Goal: Task Accomplishment & Management: Manage account settings

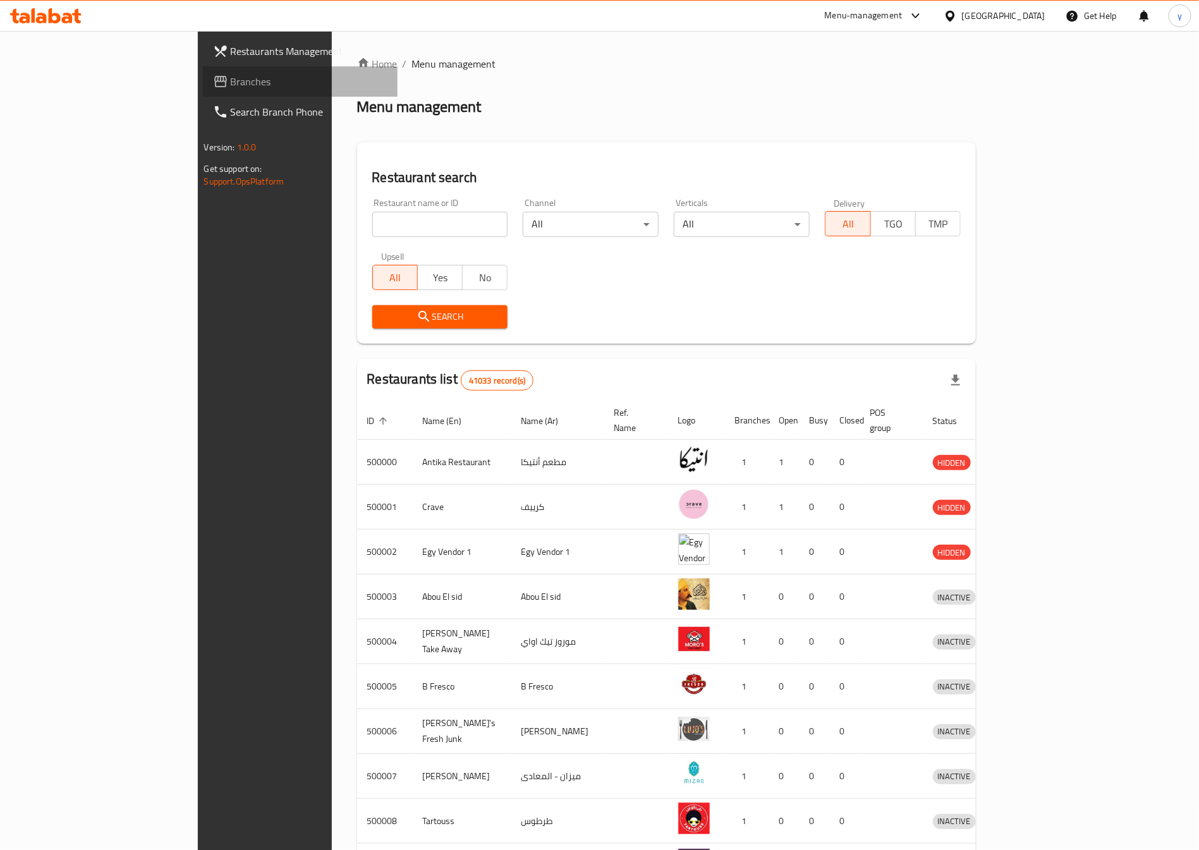
click at [231, 78] on span "Branches" at bounding box center [309, 81] width 157 height 15
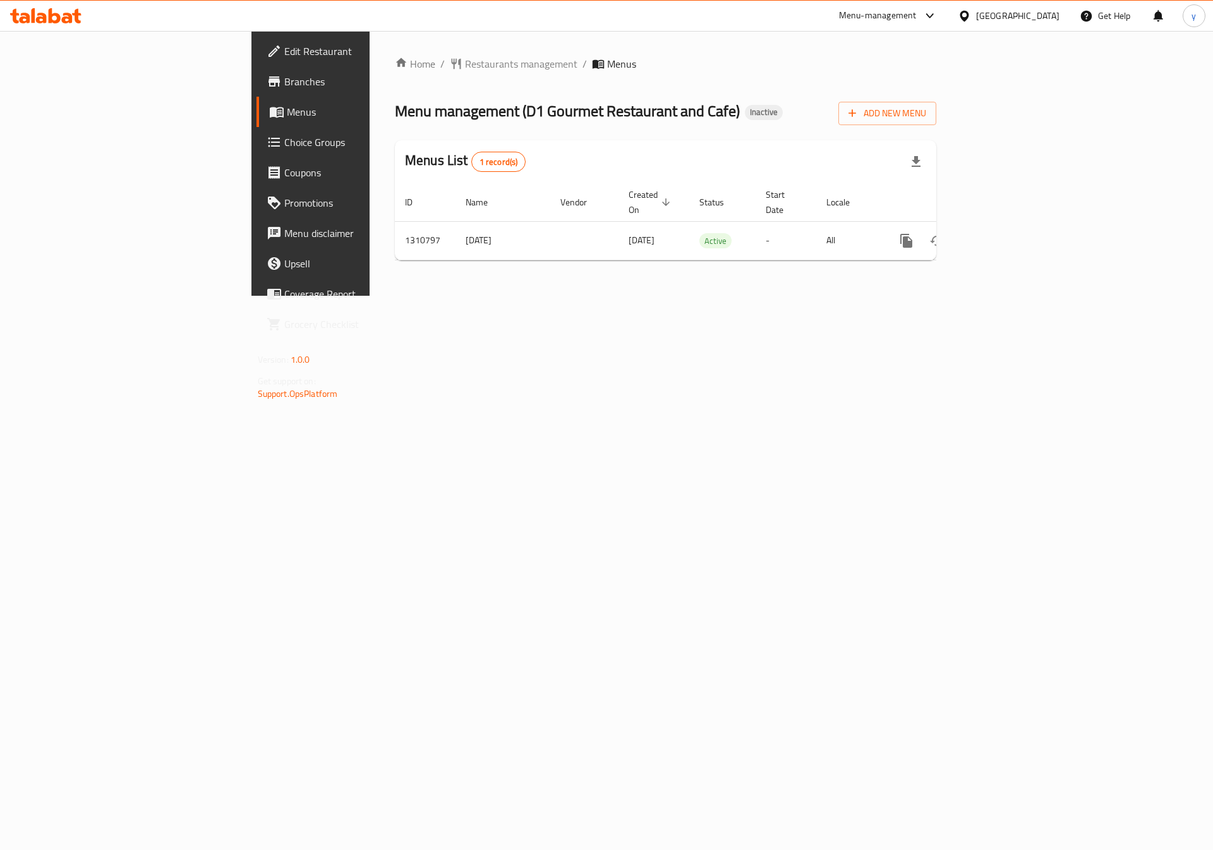
click at [284, 80] on span "Branches" at bounding box center [364, 81] width 160 height 15
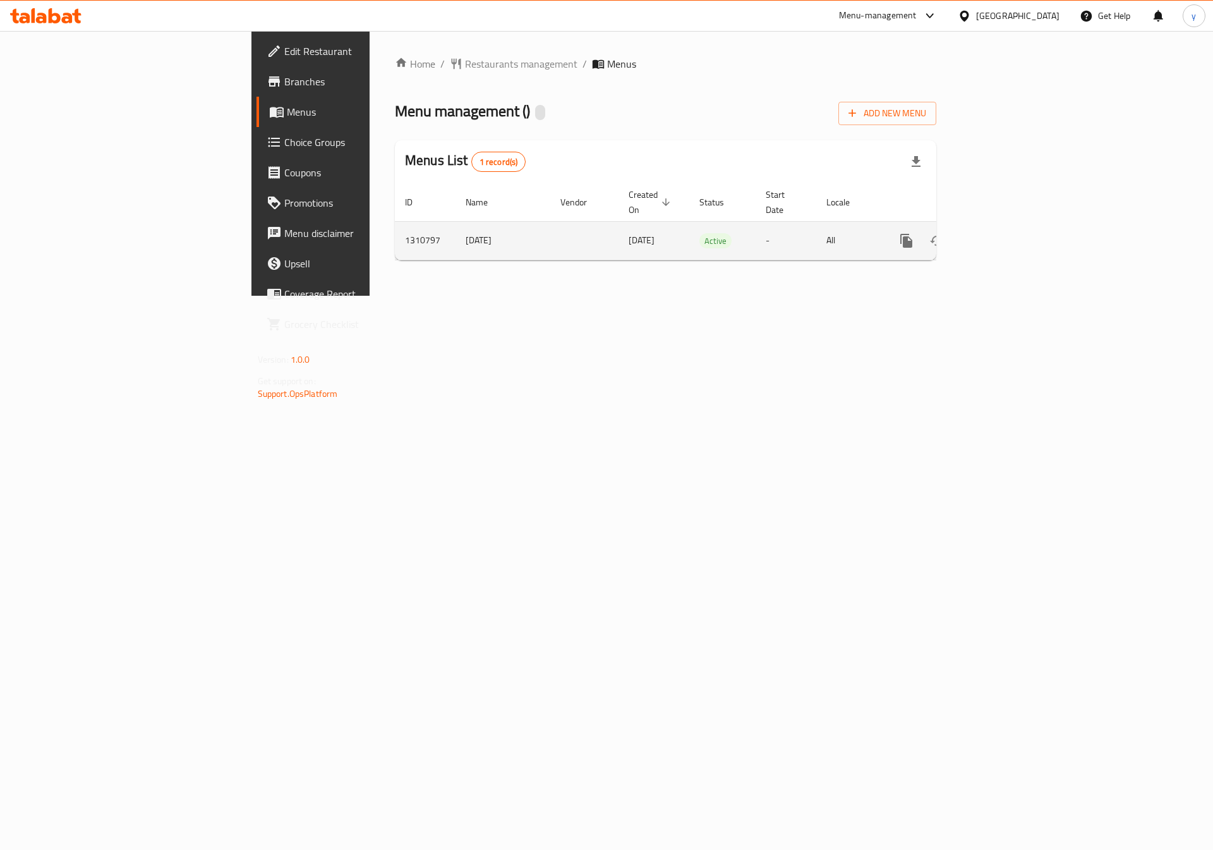
click at [1005, 233] on icon "enhanced table" at bounding box center [997, 240] width 15 height 15
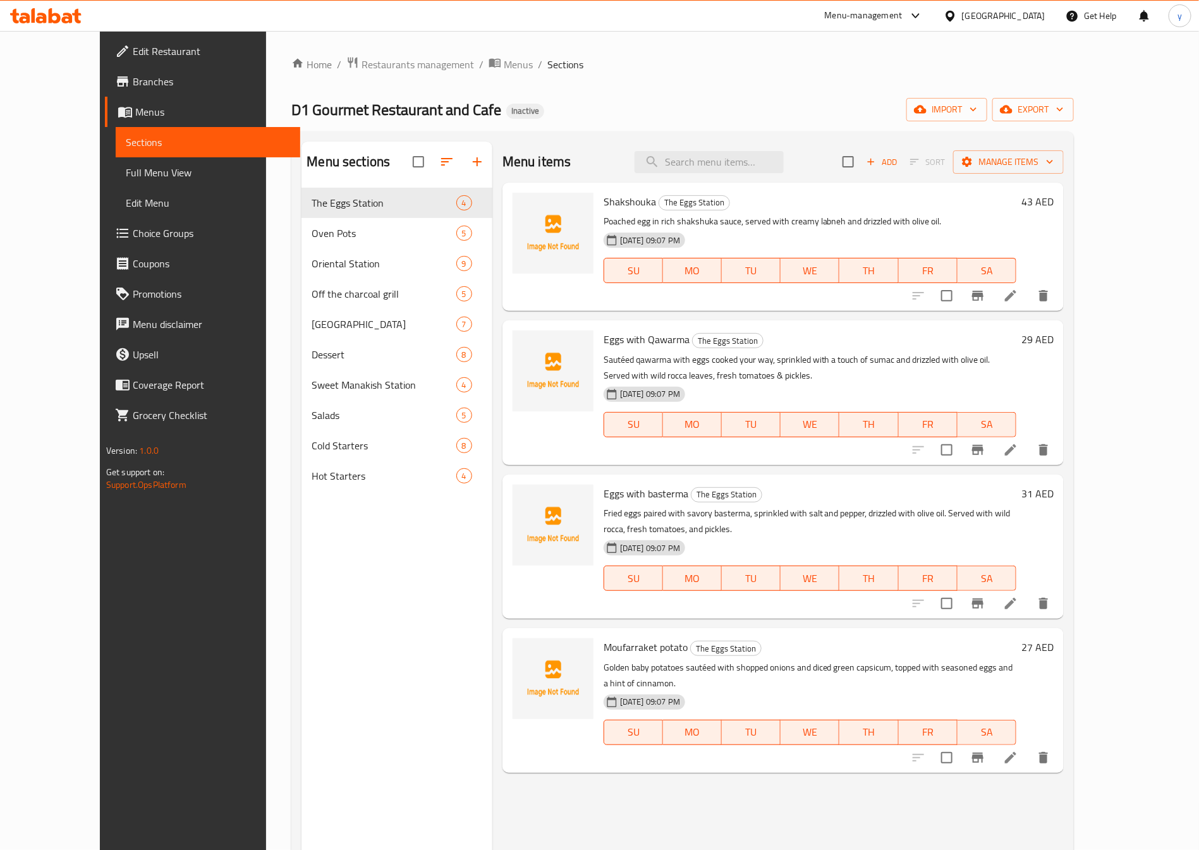
click at [356, 552] on div "Menu sections The Eggs Station 4 Oven Pots 5 Oriental Station 9 Off the charcoa…" at bounding box center [396, 567] width 190 height 850
click at [301, 621] on div "Menu sections The Eggs Station 4 Oven Pots 5 Oriental Station 9 Off the charcoa…" at bounding box center [396, 567] width 190 height 850
drag, startPoint x: 332, startPoint y: 544, endPoint x: 363, endPoint y: 578, distance: 45.7
click at [363, 578] on div "Menu sections The Eggs Station 4 Oven Pots 5 Oriental Station 9 Off the charcoa…" at bounding box center [396, 567] width 190 height 850
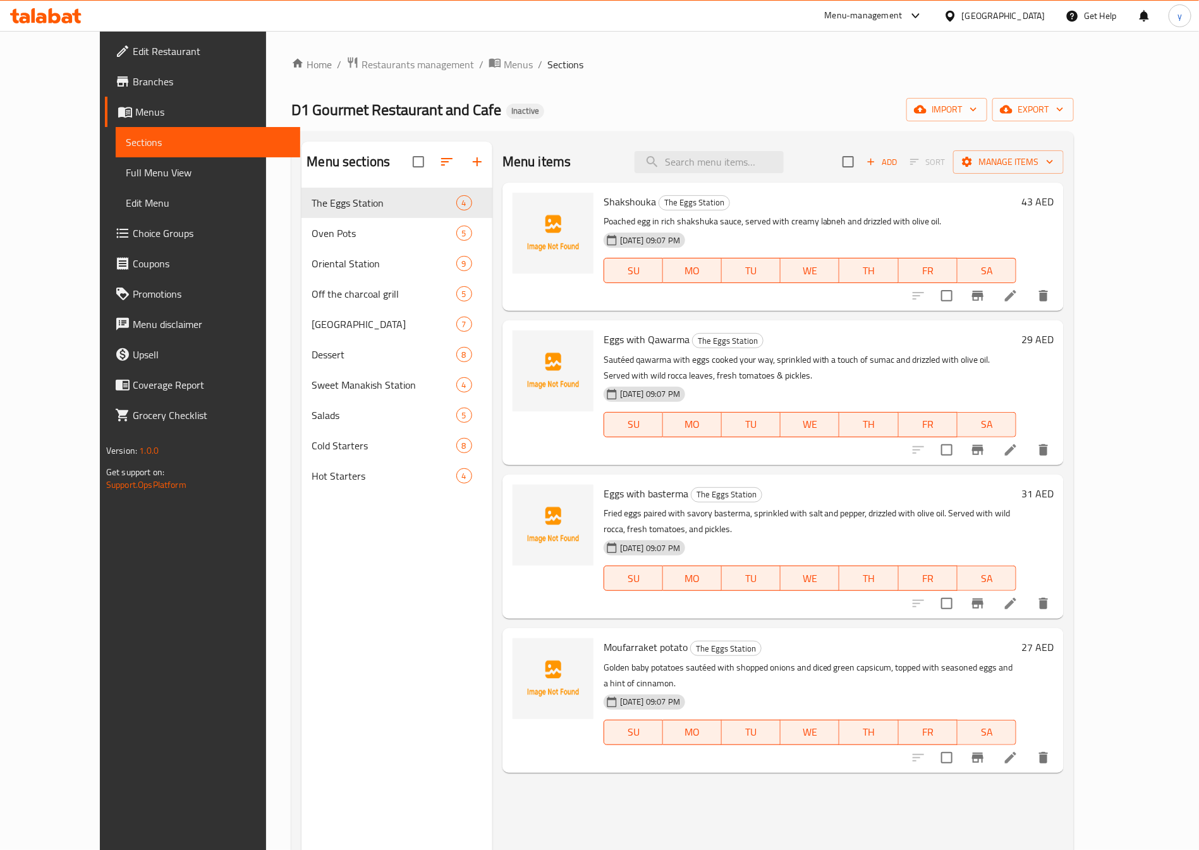
click at [363, 578] on div "Menu sections The Eggs Station 4 Oven Pots 5 Oriental Station 9 Off the charcoa…" at bounding box center [396, 567] width 190 height 850
click at [135, 114] on span "Menus" at bounding box center [212, 111] width 155 height 15
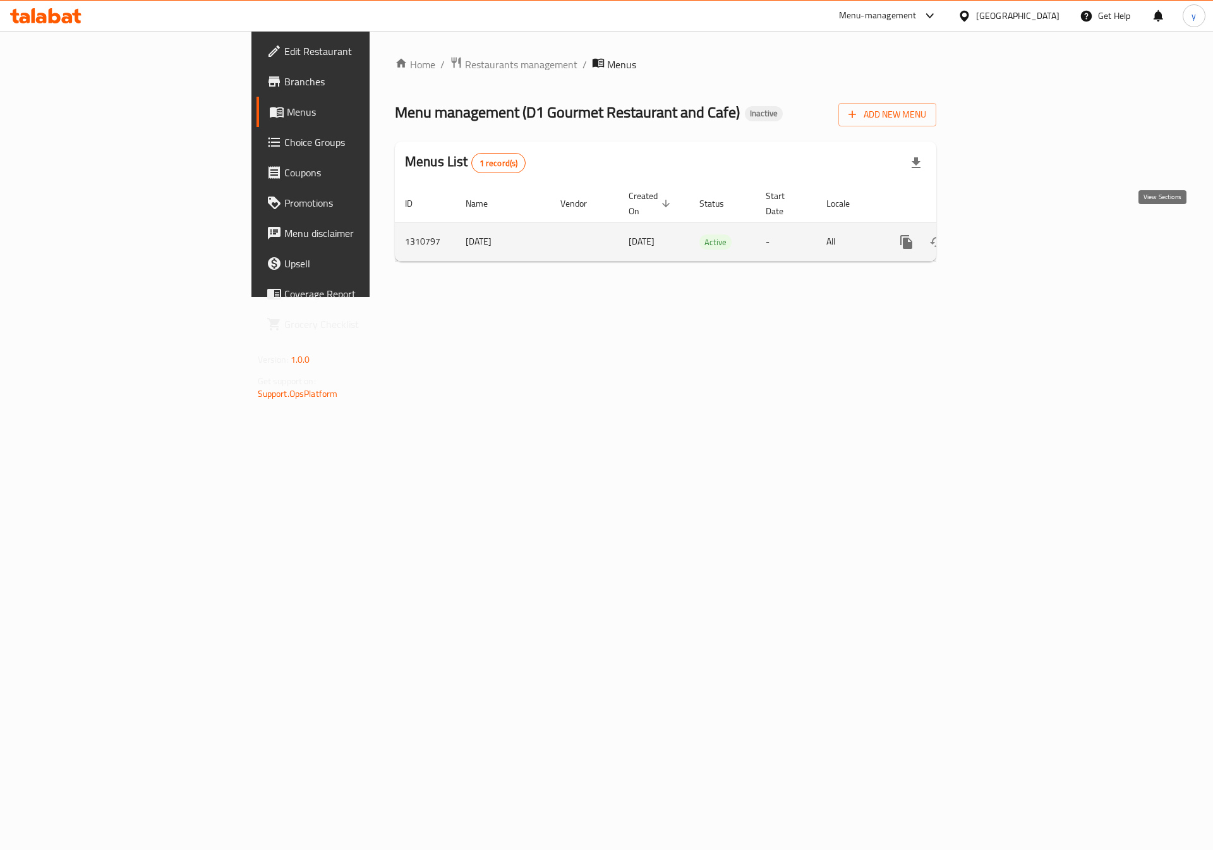
click at [1005, 234] on icon "enhanced table" at bounding box center [997, 241] width 15 height 15
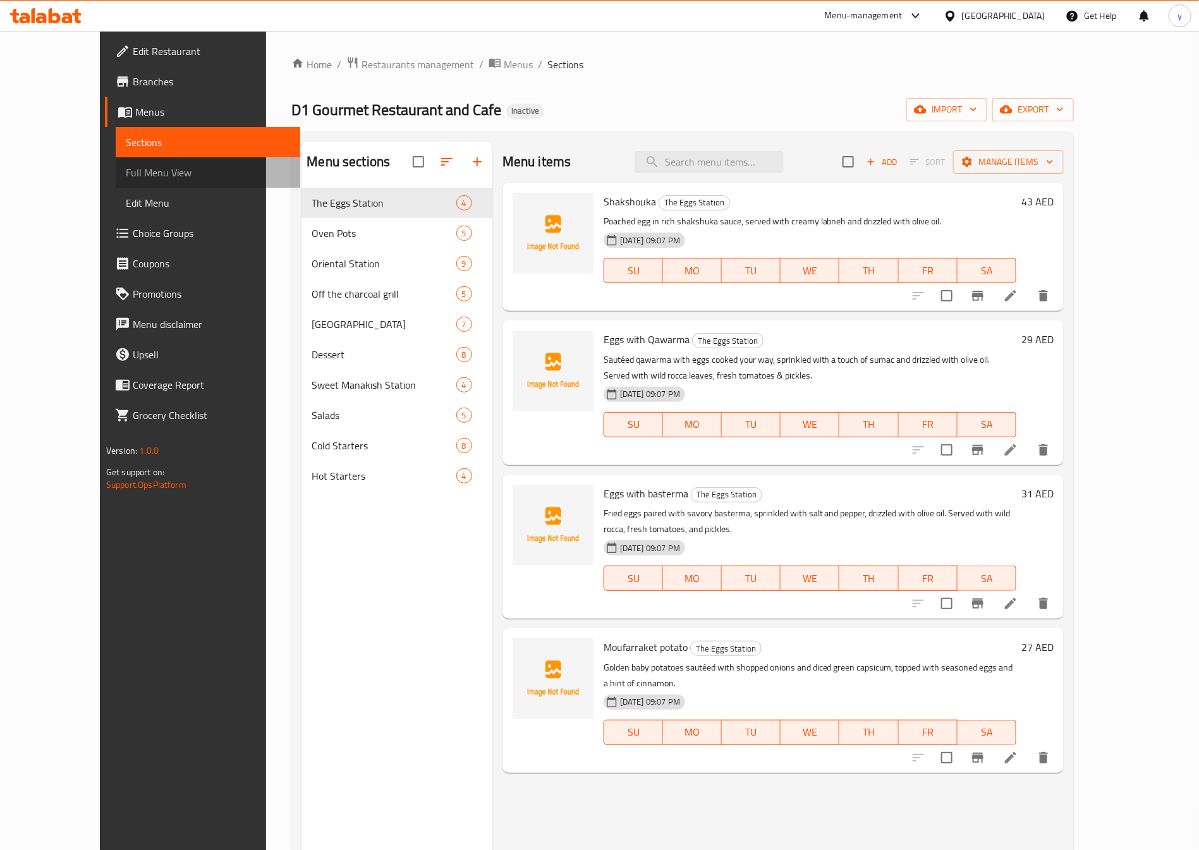
click at [116, 163] on link "Full Menu View" at bounding box center [208, 172] width 185 height 30
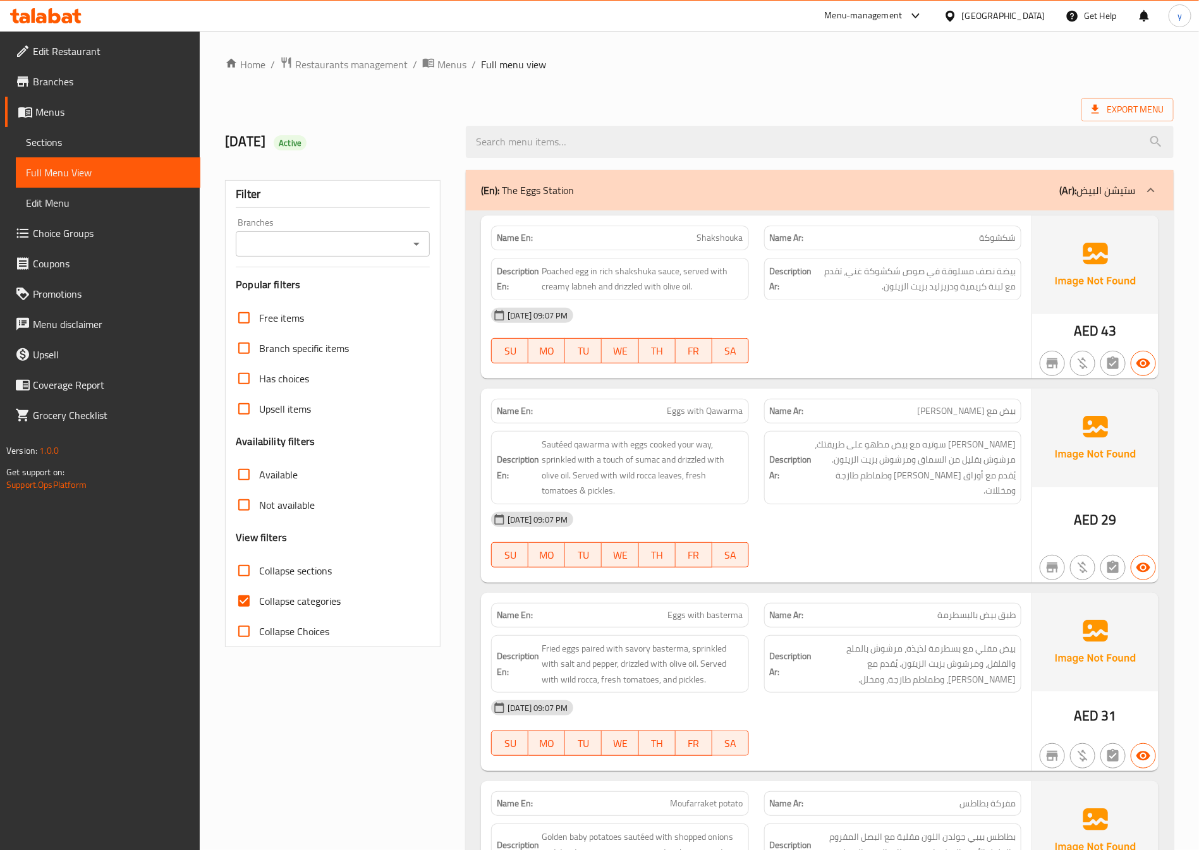
click at [266, 600] on span "Collapse categories" at bounding box center [300, 600] width 82 height 15
click at [259, 600] on input "Collapse categories" at bounding box center [244, 601] width 30 height 30
checkbox input "false"
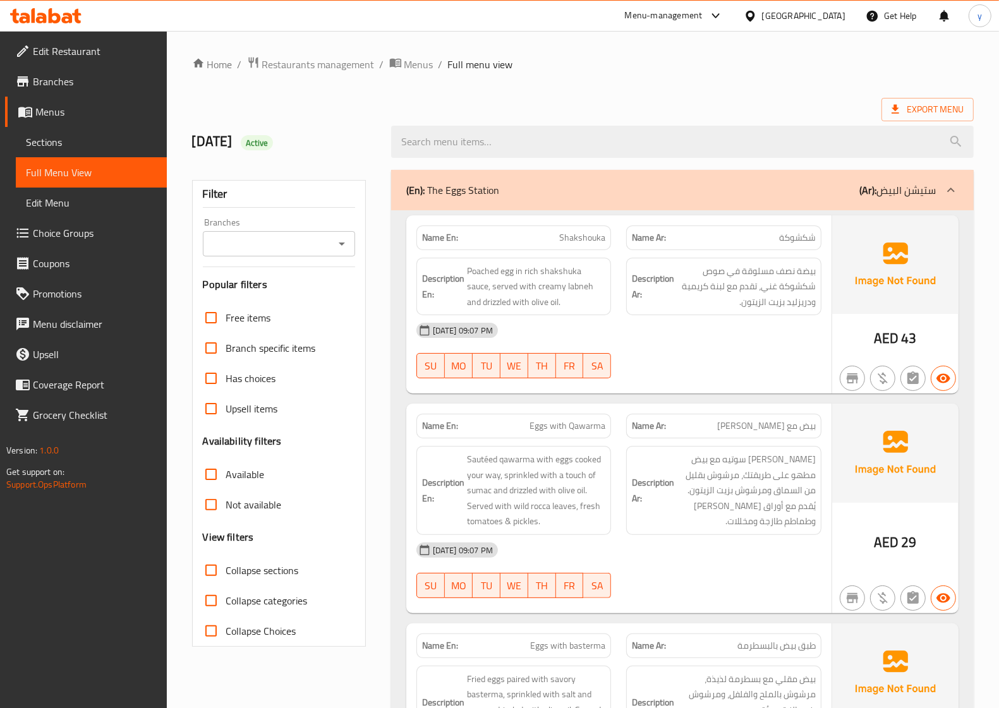
click at [62, 78] on span "Branches" at bounding box center [95, 81] width 124 height 15
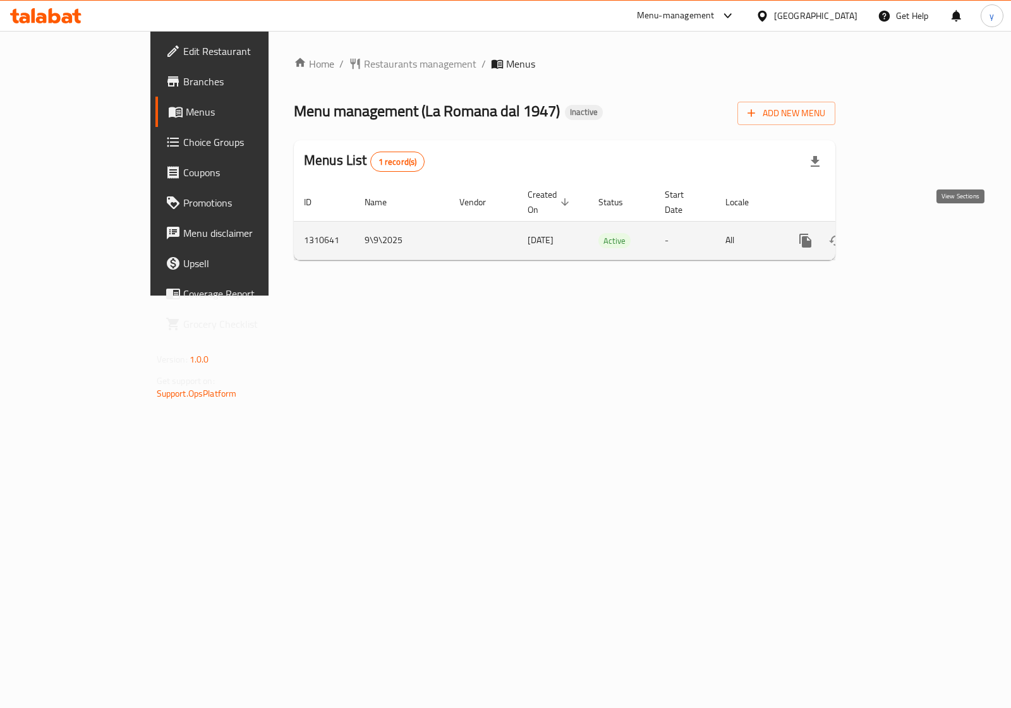
click at [902, 235] on icon "enhanced table" at bounding box center [896, 240] width 11 height 11
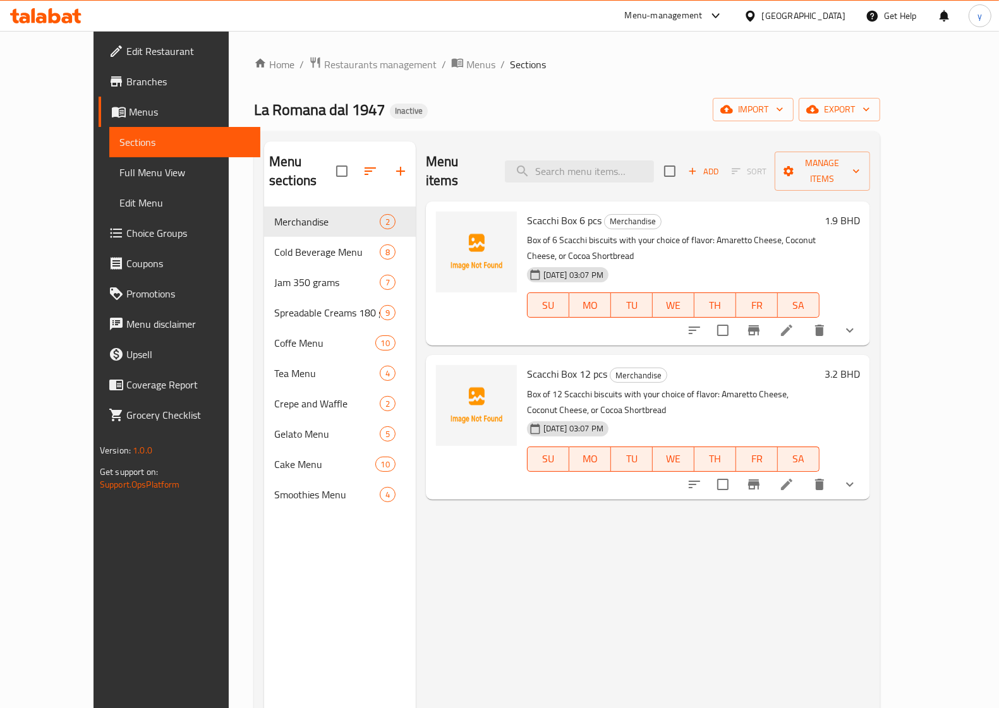
click at [119, 172] on span "Full Menu View" at bounding box center [184, 172] width 131 height 15
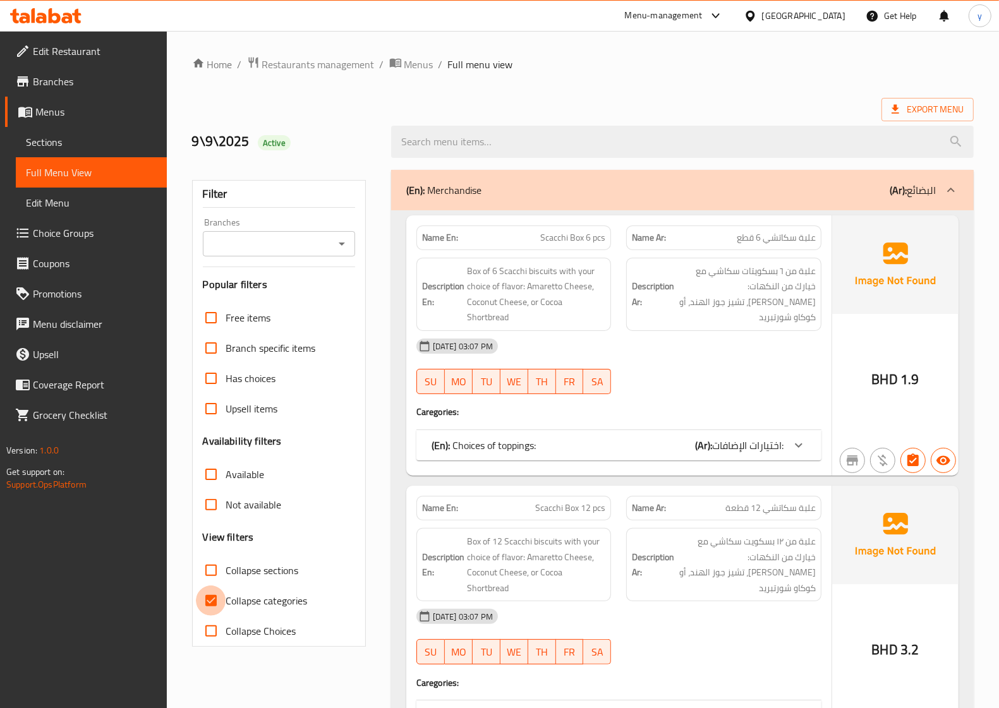
click at [215, 599] on input "Collapse categories" at bounding box center [211, 601] width 30 height 30
checkbox input "false"
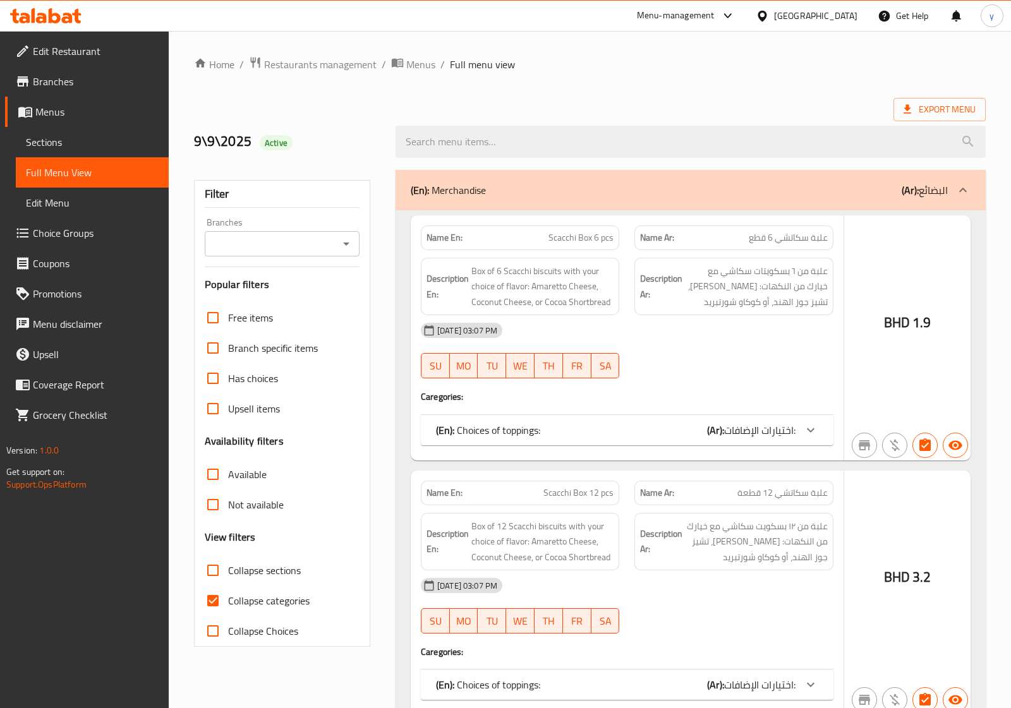
click at [87, 140] on div at bounding box center [505, 354] width 1011 height 708
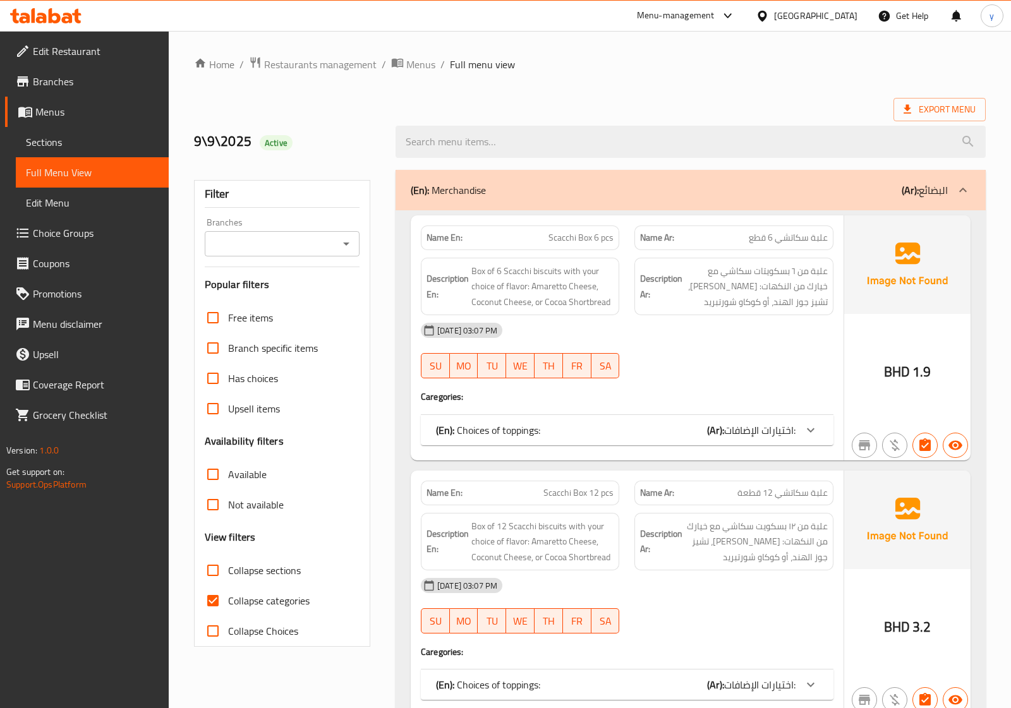
click at [87, 140] on span "Sections" at bounding box center [92, 142] width 133 height 15
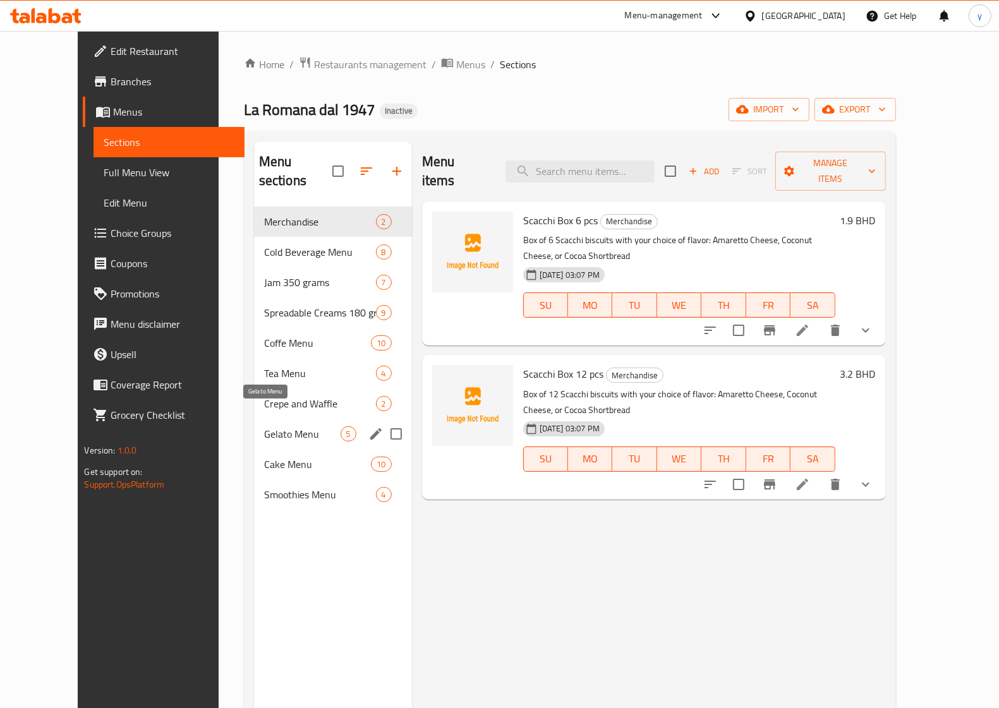
click at [264, 427] on span "Gelato Menu" at bounding box center [302, 434] width 76 height 15
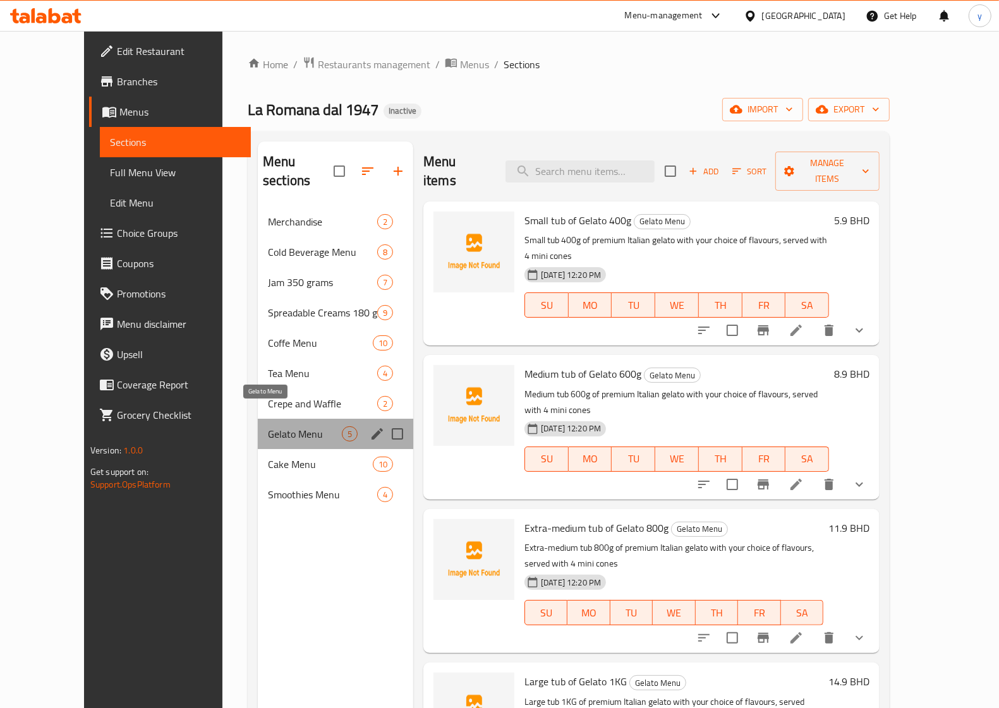
click at [268, 427] on span "Gelato Menu" at bounding box center [305, 434] width 74 height 15
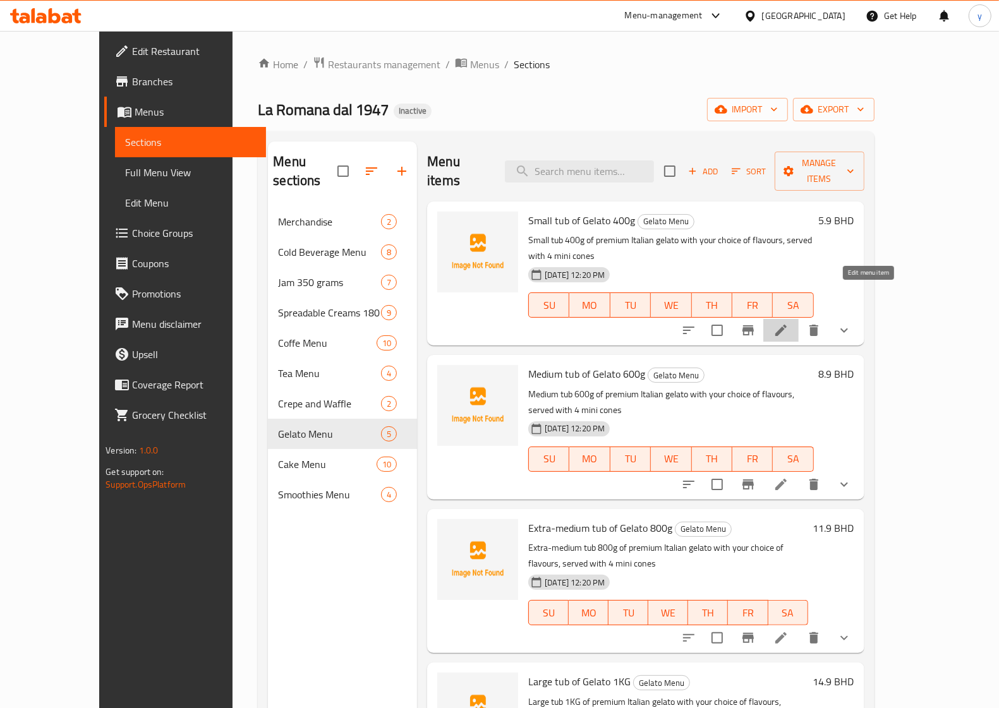
click at [787, 325] on icon at bounding box center [780, 330] width 11 height 11
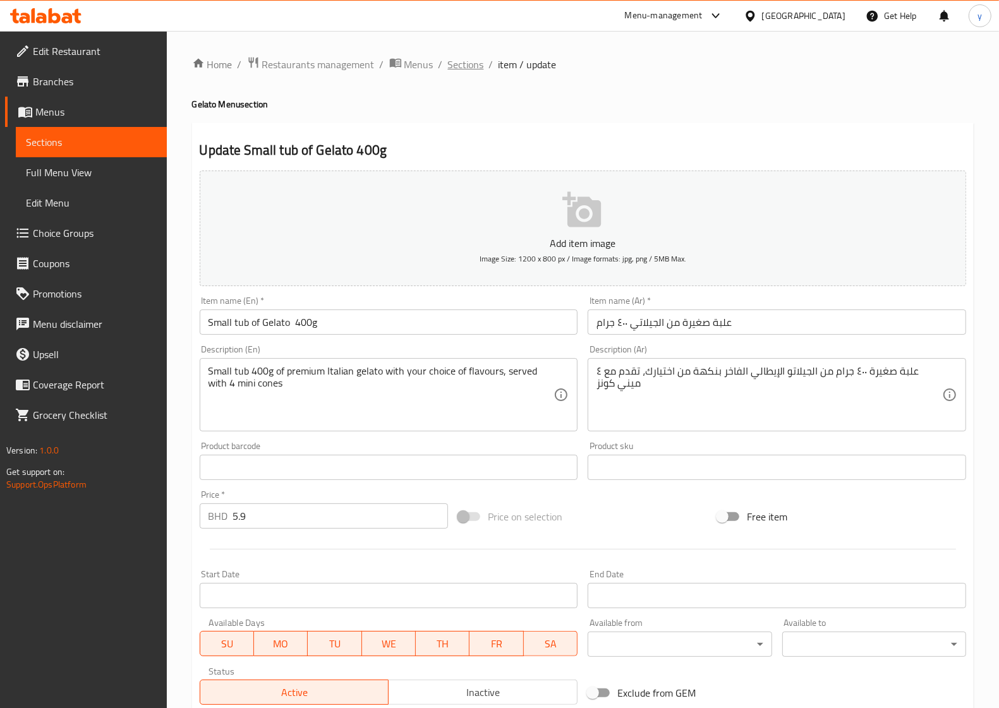
click at [460, 63] on span "Sections" at bounding box center [466, 64] width 36 height 15
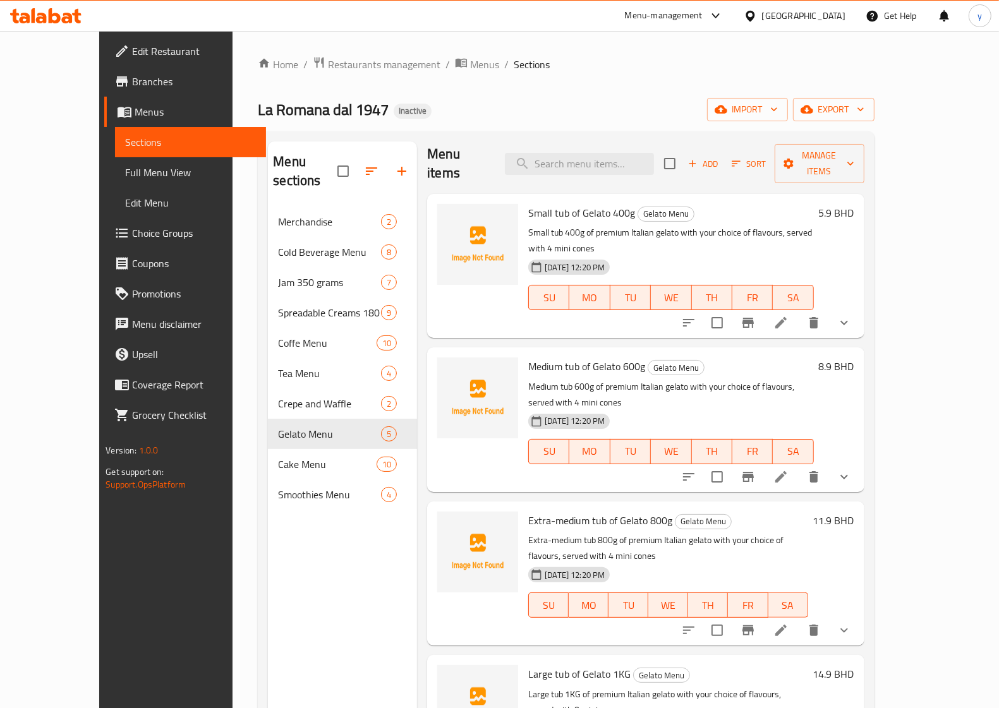
scroll to position [13, 0]
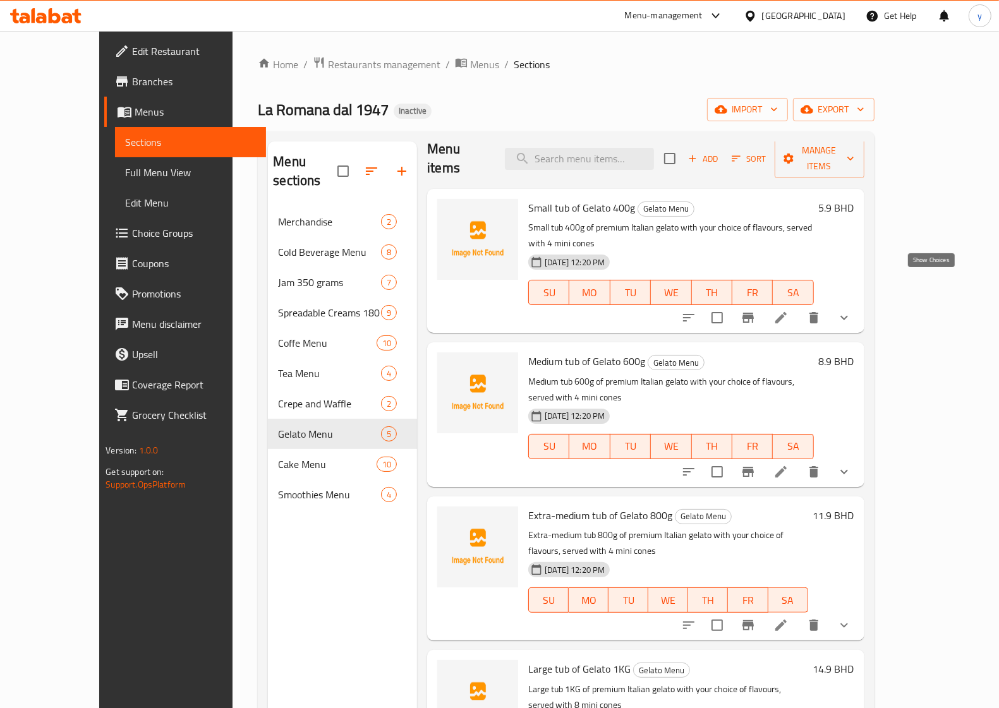
click at [848, 316] on icon "show more" at bounding box center [844, 318] width 8 height 4
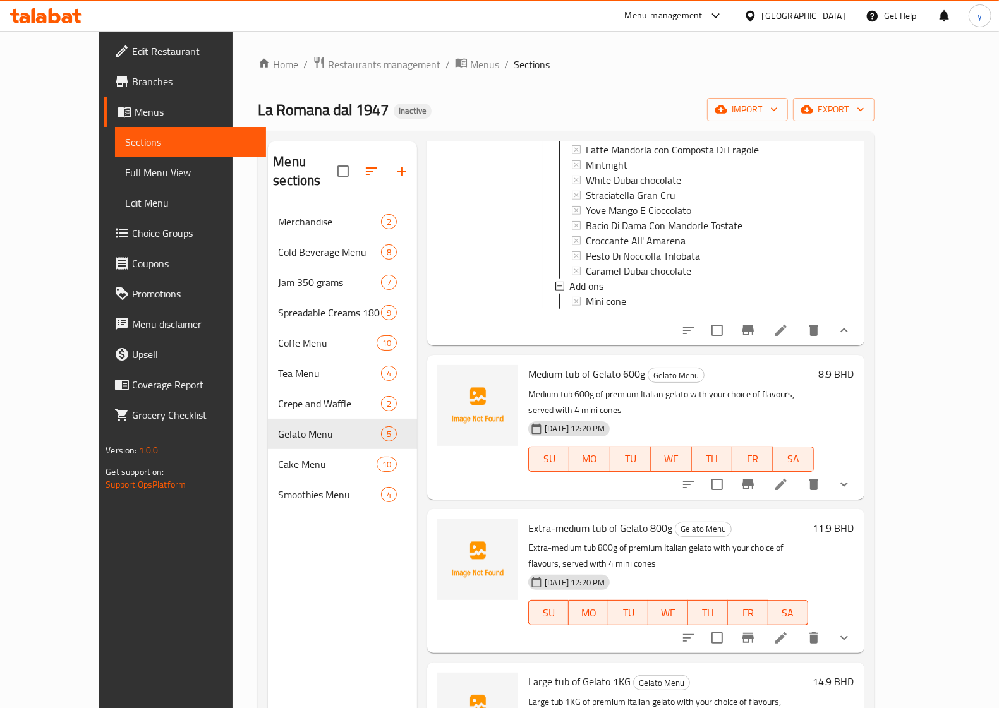
scroll to position [802, 0]
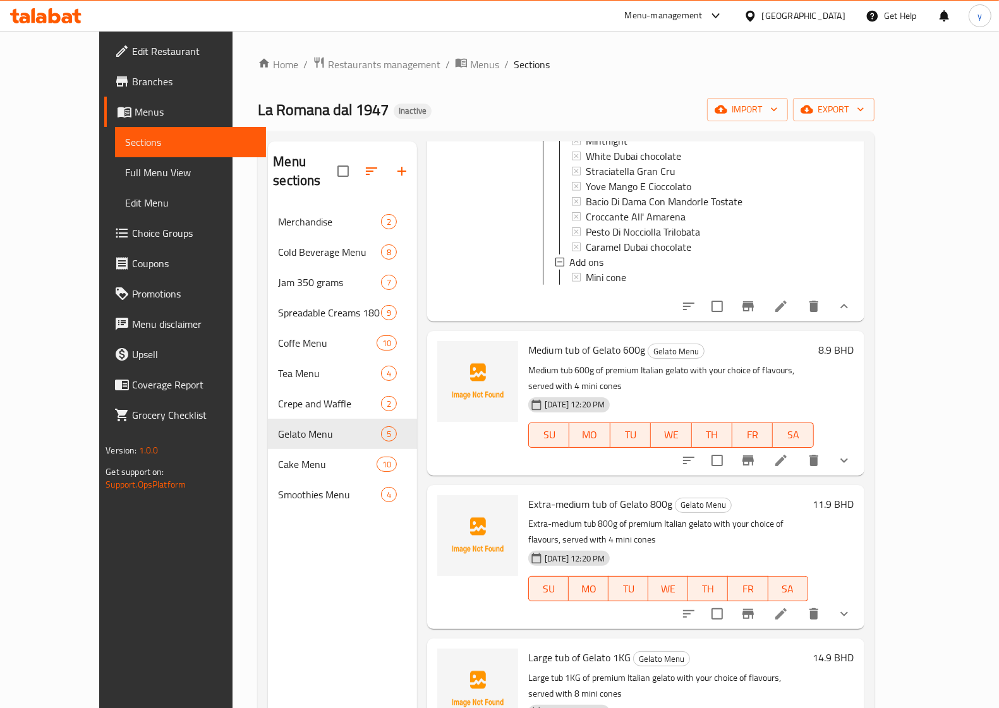
click at [852, 453] on icon "show more" at bounding box center [844, 460] width 15 height 15
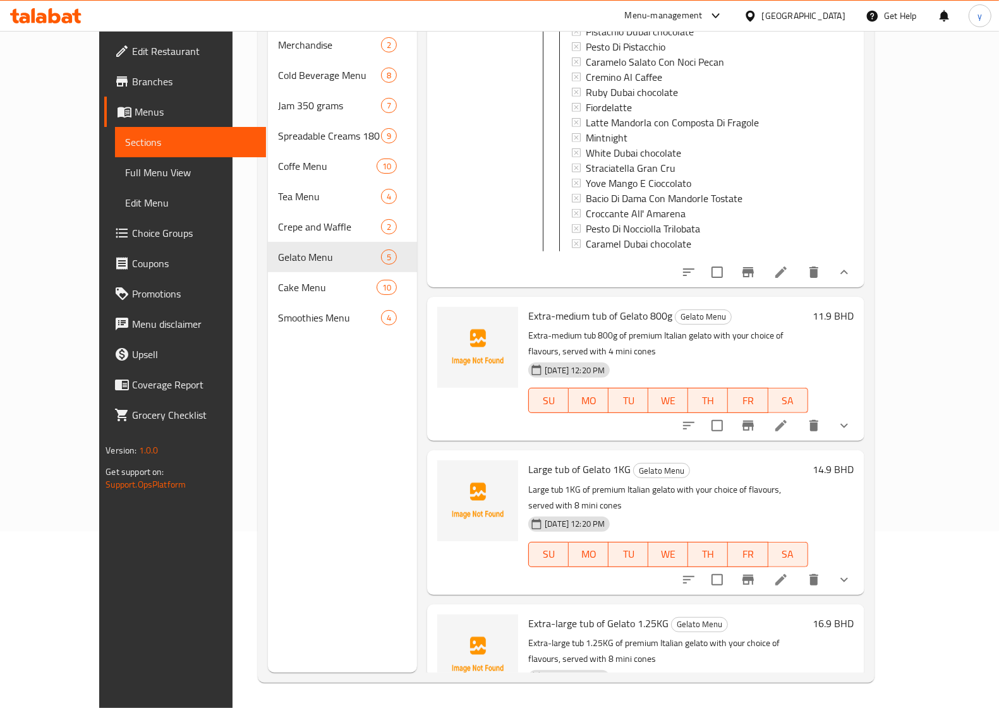
scroll to position [178, 0]
click at [852, 572] on icon "show more" at bounding box center [844, 579] width 15 height 15
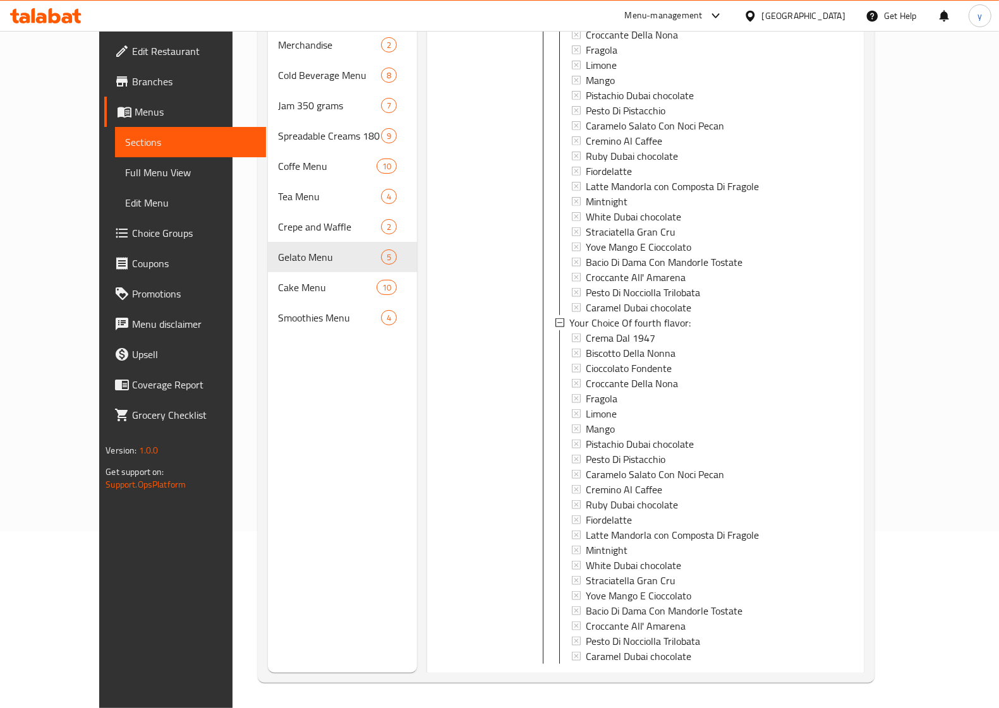
scroll to position [3428, 0]
